Goal: Information Seeking & Learning: Learn about a topic

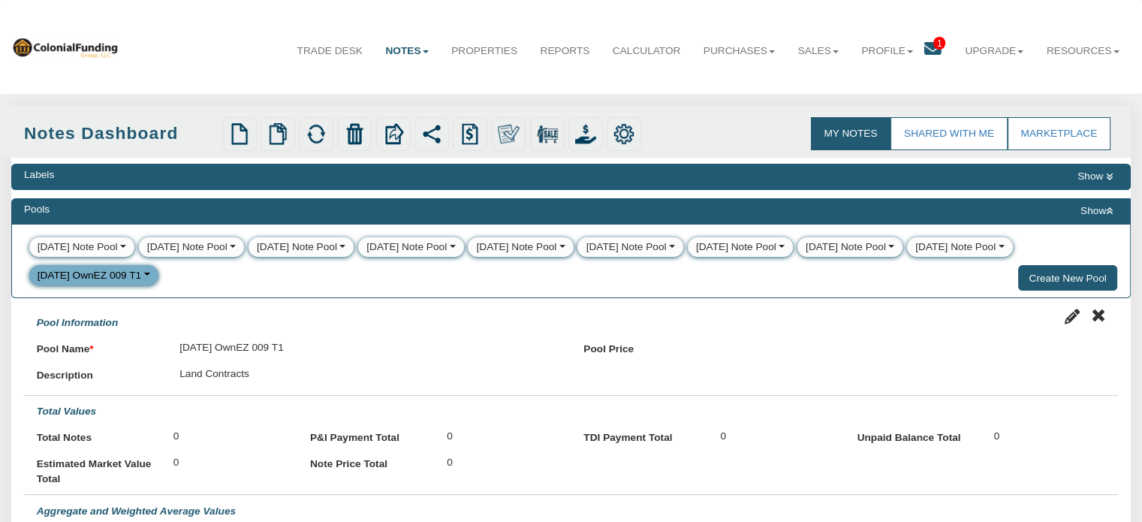
click at [927, 46] on icon at bounding box center [932, 49] width 17 height 17
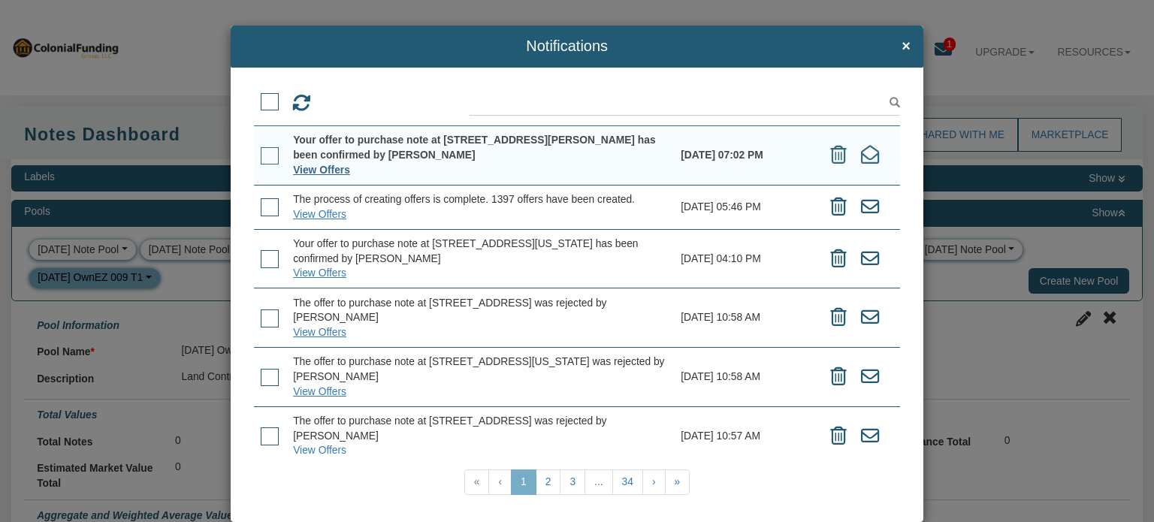
click at [320, 165] on link "View Offers" at bounding box center [321, 170] width 57 height 12
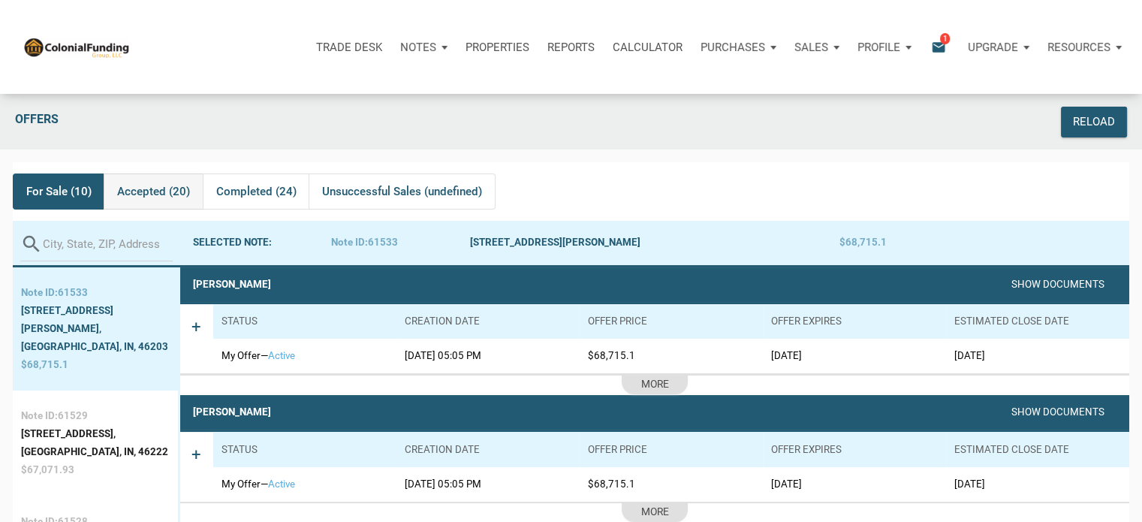
click at [159, 188] on span "Accepted (20)" at bounding box center [153, 191] width 73 height 18
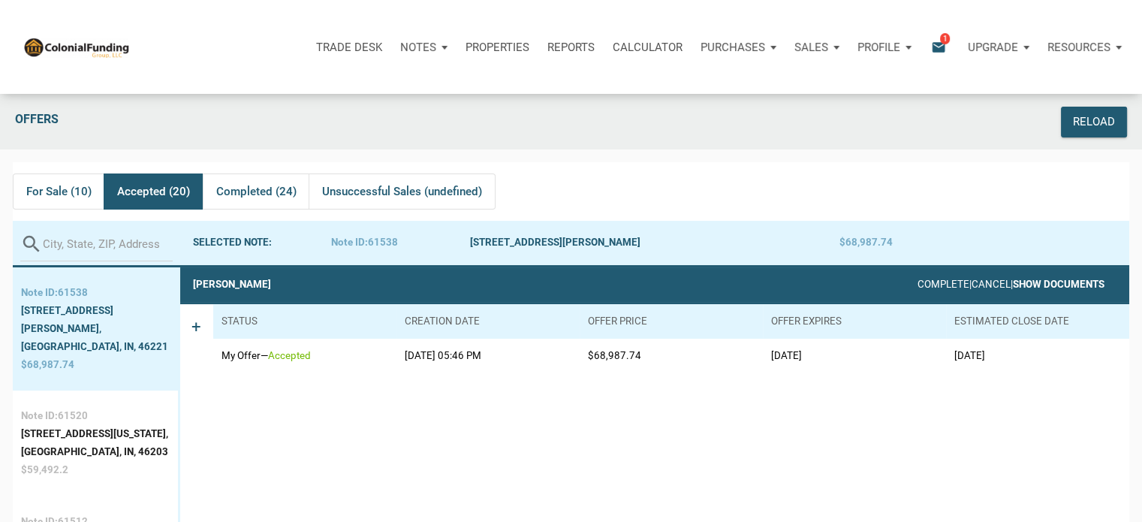
click at [1024, 284] on link "Show Documents" at bounding box center [1059, 284] width 92 height 11
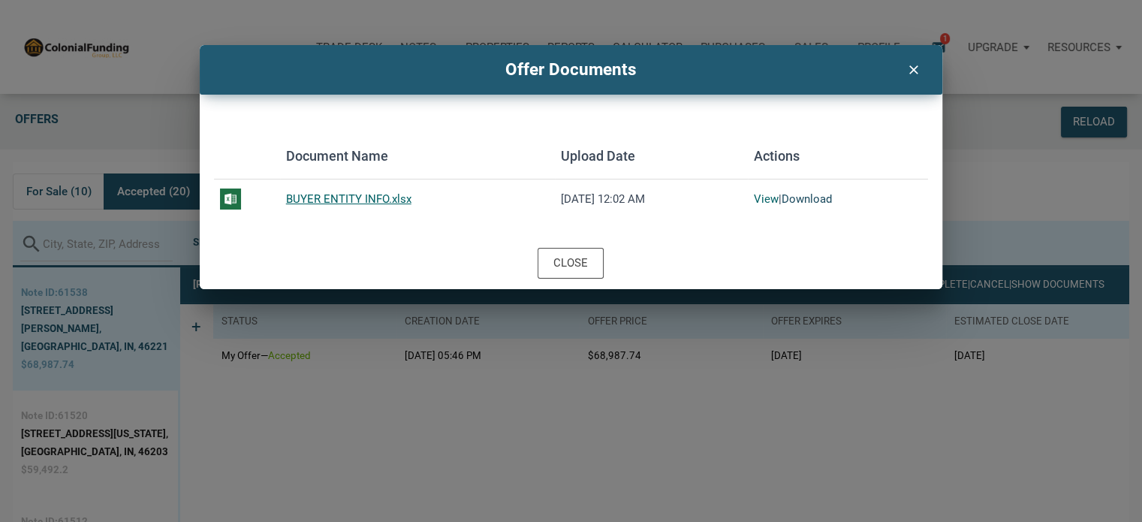
click at [801, 198] on link "Download" at bounding box center [807, 199] width 50 height 14
click at [915, 69] on icon "clear" at bounding box center [913, 69] width 18 height 20
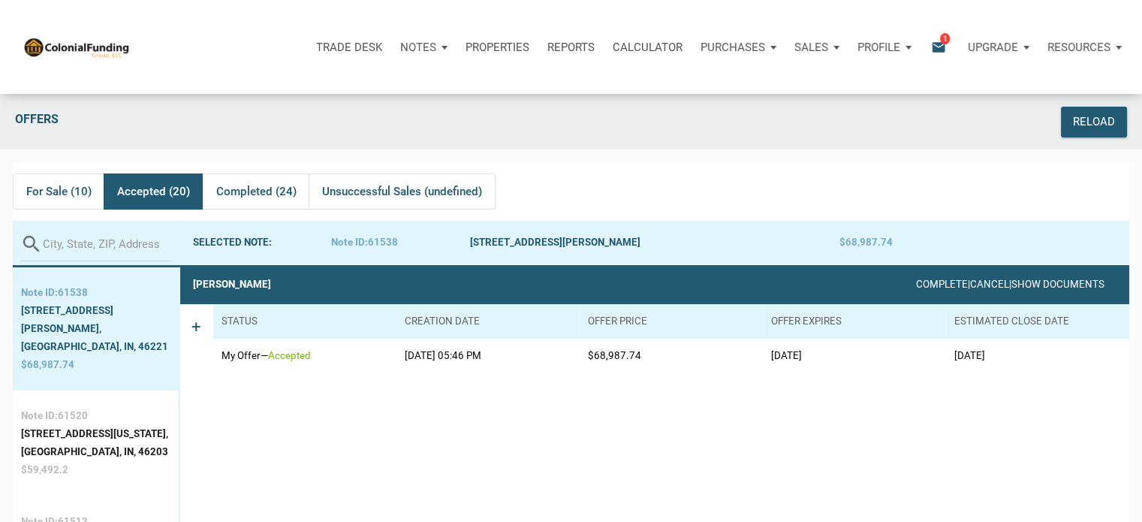
click at [413, 44] on p "Notes" at bounding box center [418, 48] width 36 height 14
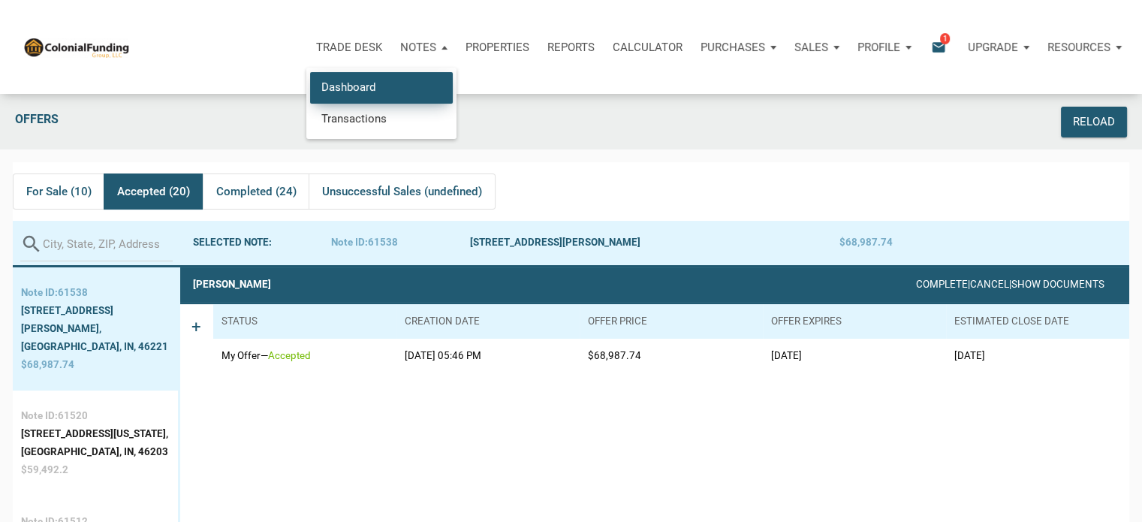
click at [357, 77] on link "Dashboard" at bounding box center [381, 87] width 143 height 31
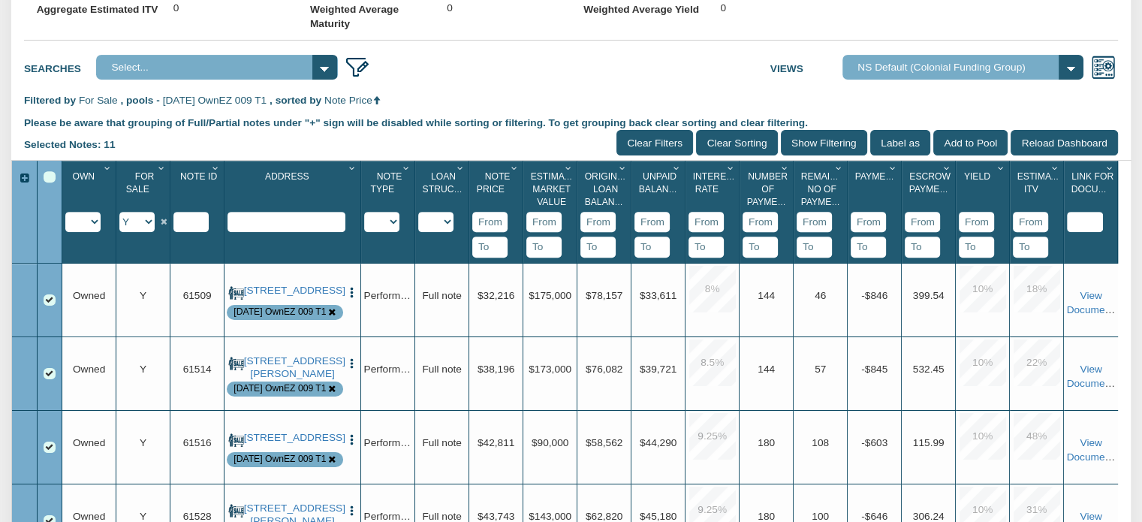
scroll to position [596, 0]
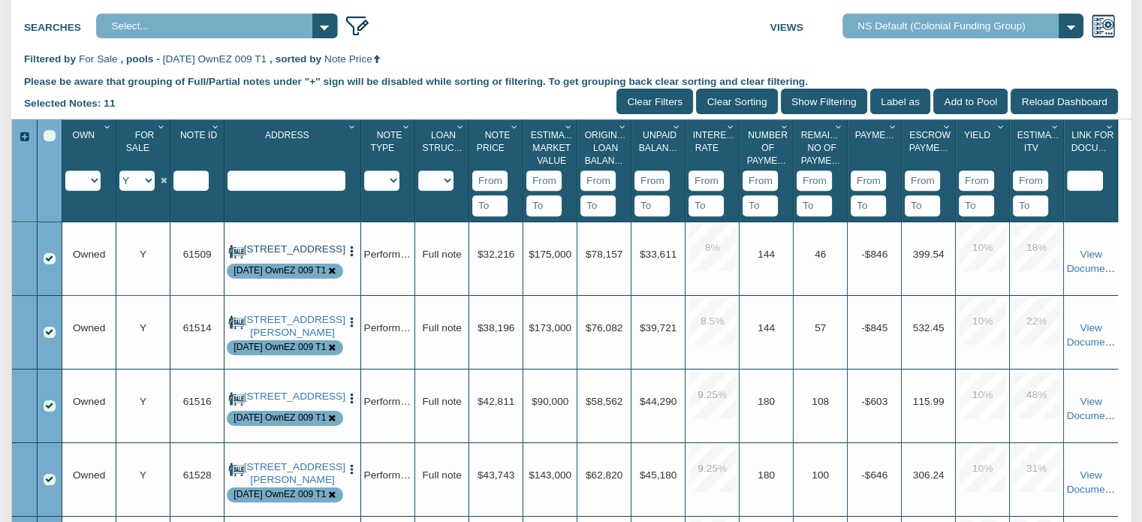
click at [285, 255] on link "1921 S. Drexel Avenue, Indianapolis, IN, 46203" at bounding box center [293, 249] width 98 height 12
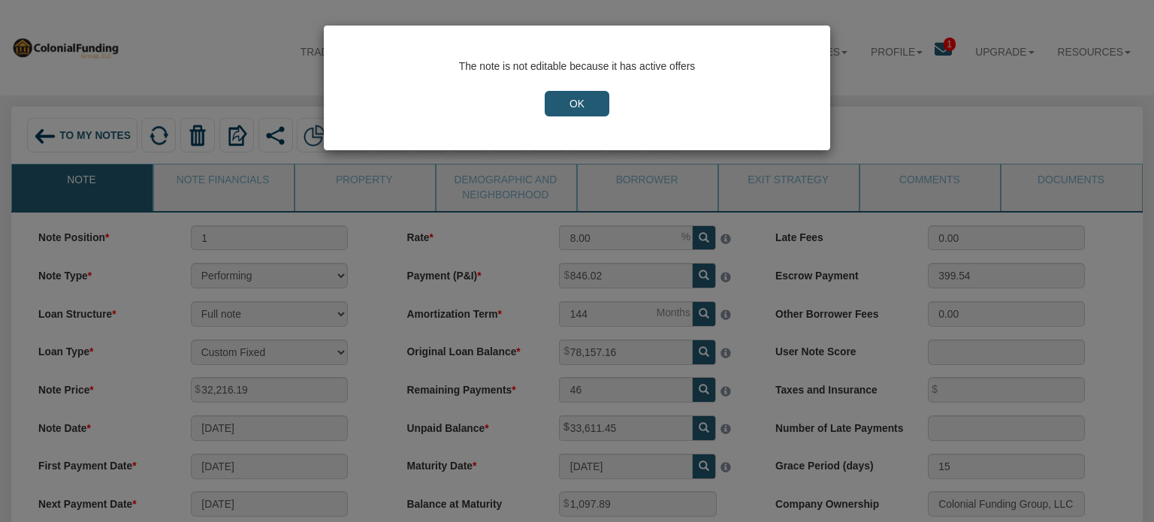
click at [590, 100] on input "OK" at bounding box center [576, 104] width 65 height 26
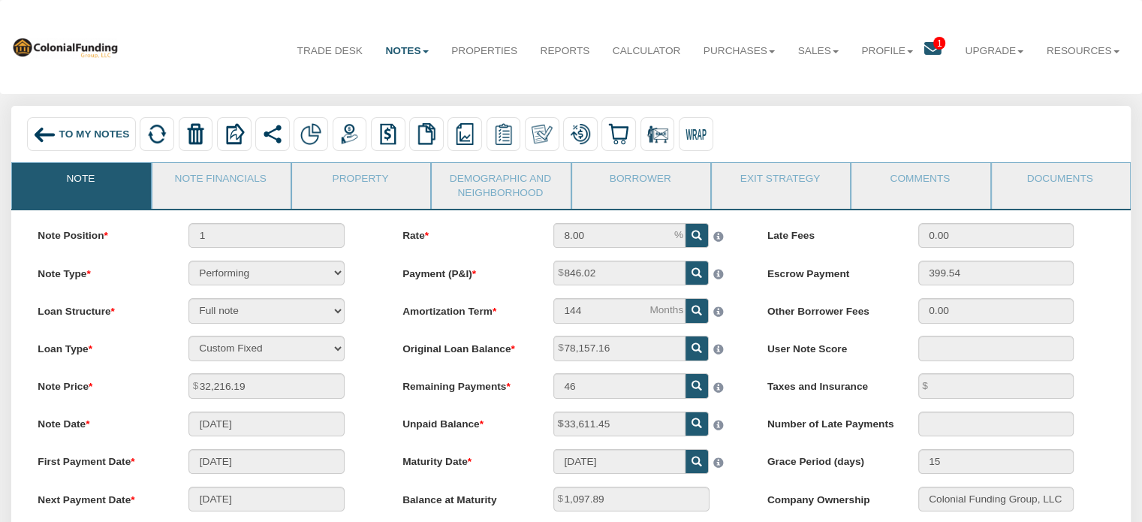
click at [927, 47] on icon at bounding box center [932, 49] width 17 height 17
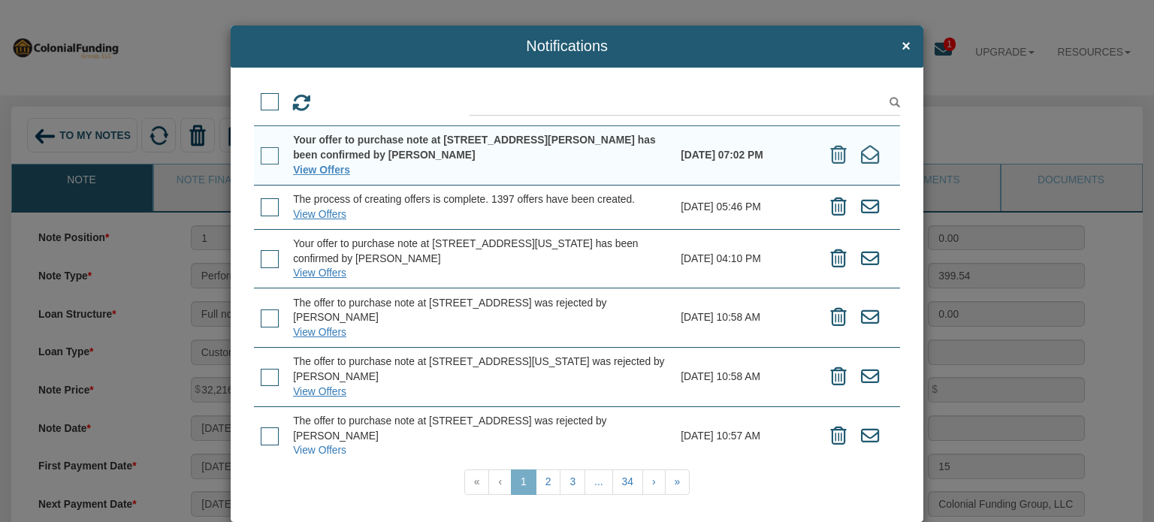
click at [270, 156] on span at bounding box center [270, 156] width 18 height 18
click at [261, 150] on input "checkbox" at bounding box center [261, 150] width 0 height 0
click at [364, 106] on icon at bounding box center [364, 103] width 19 height 19
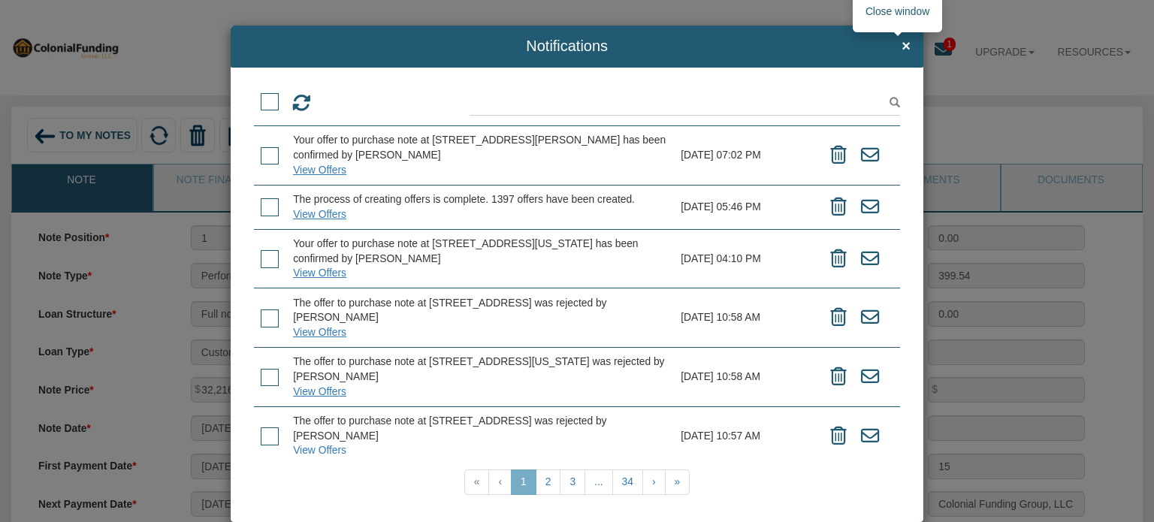
click at [901, 45] on span "×" at bounding box center [905, 46] width 9 height 17
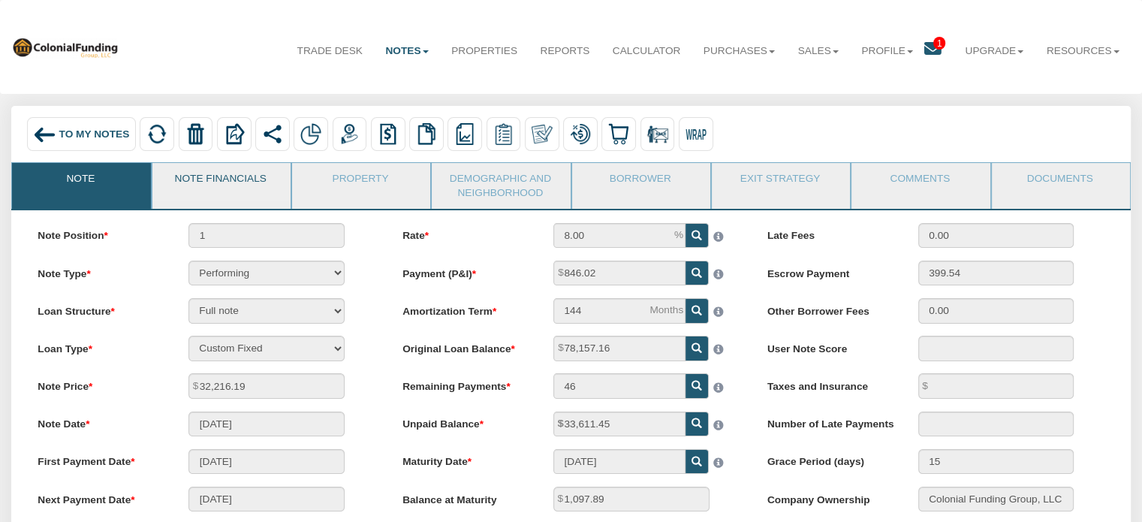
click at [210, 176] on link "Note Financials" at bounding box center [220, 182] width 137 height 38
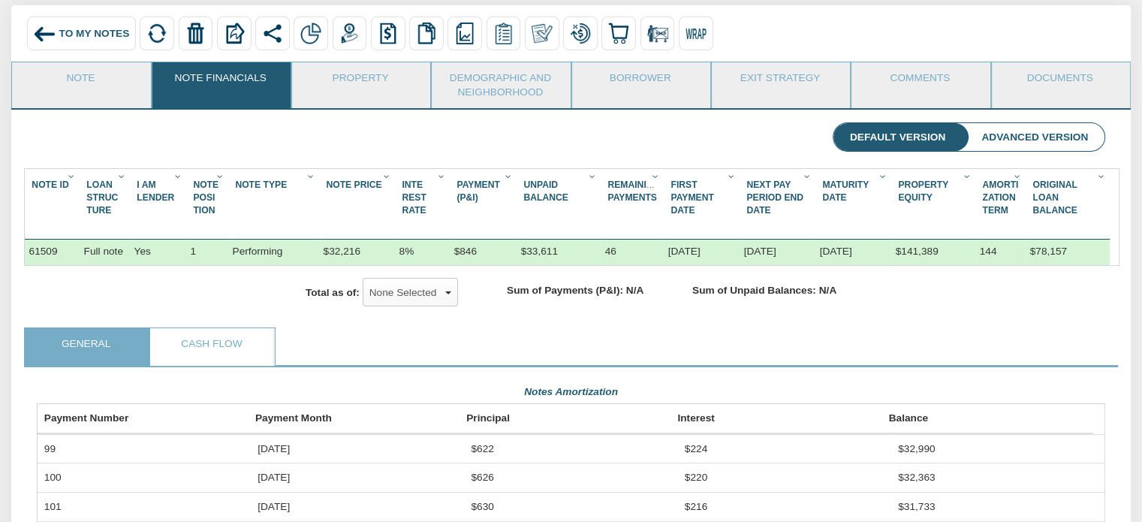
scroll to position [111, 0]
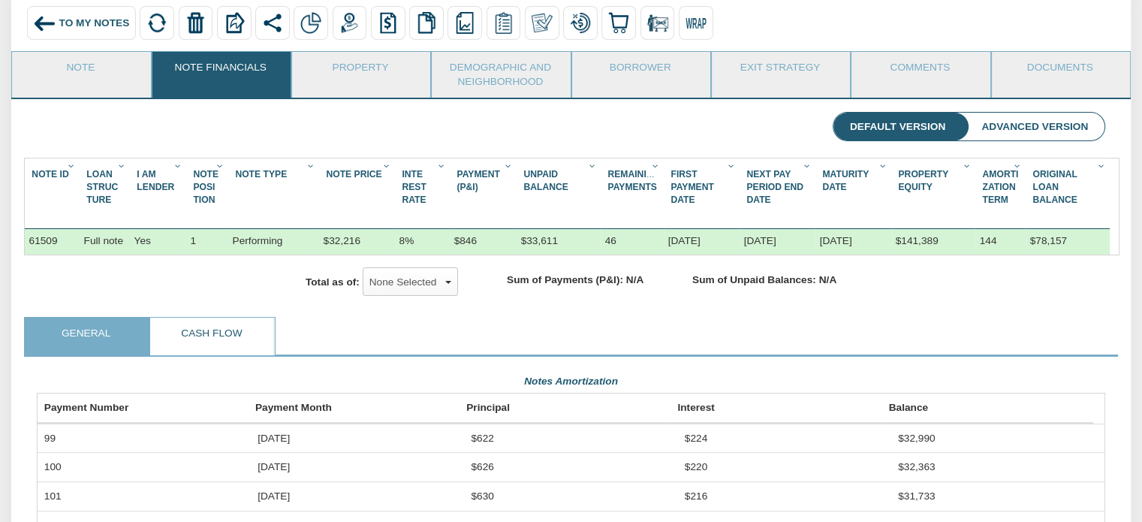
click at [212, 342] on link "Cash Flow" at bounding box center [211, 337] width 122 height 38
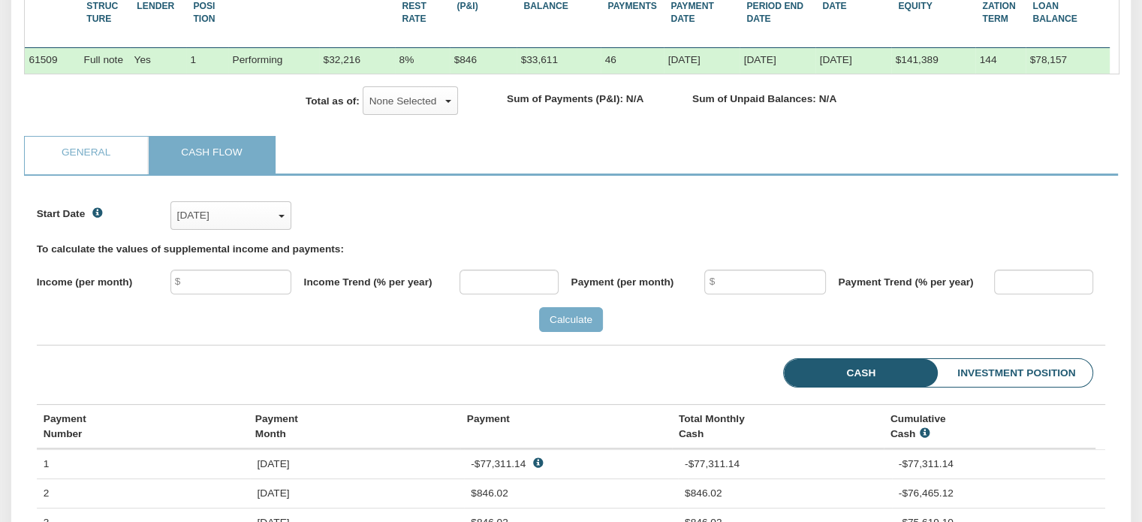
scroll to position [0, 0]
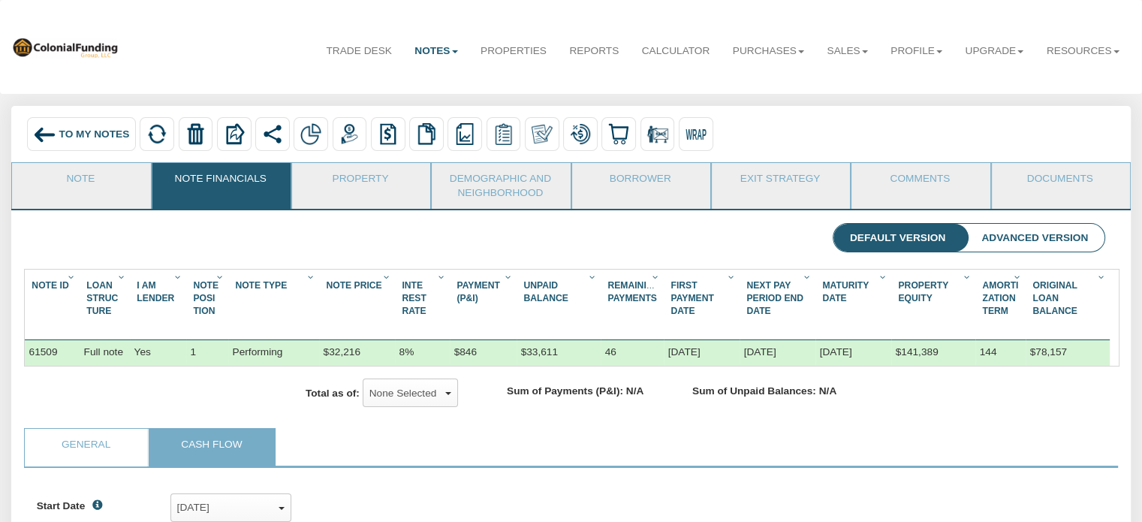
click at [41, 136] on img at bounding box center [44, 134] width 23 height 23
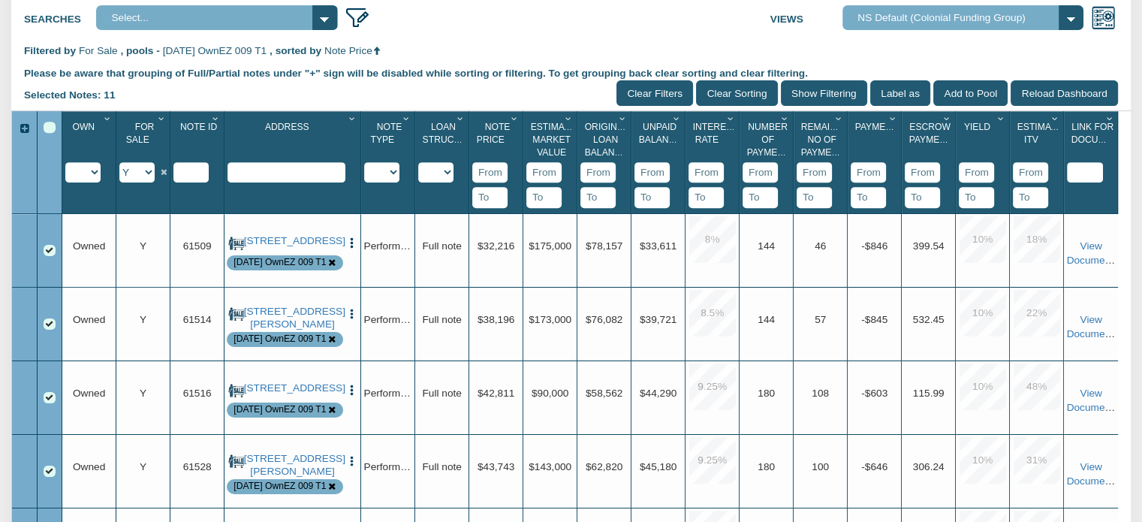
scroll to position [612, 0]
